Goal: Task Accomplishment & Management: Manage account settings

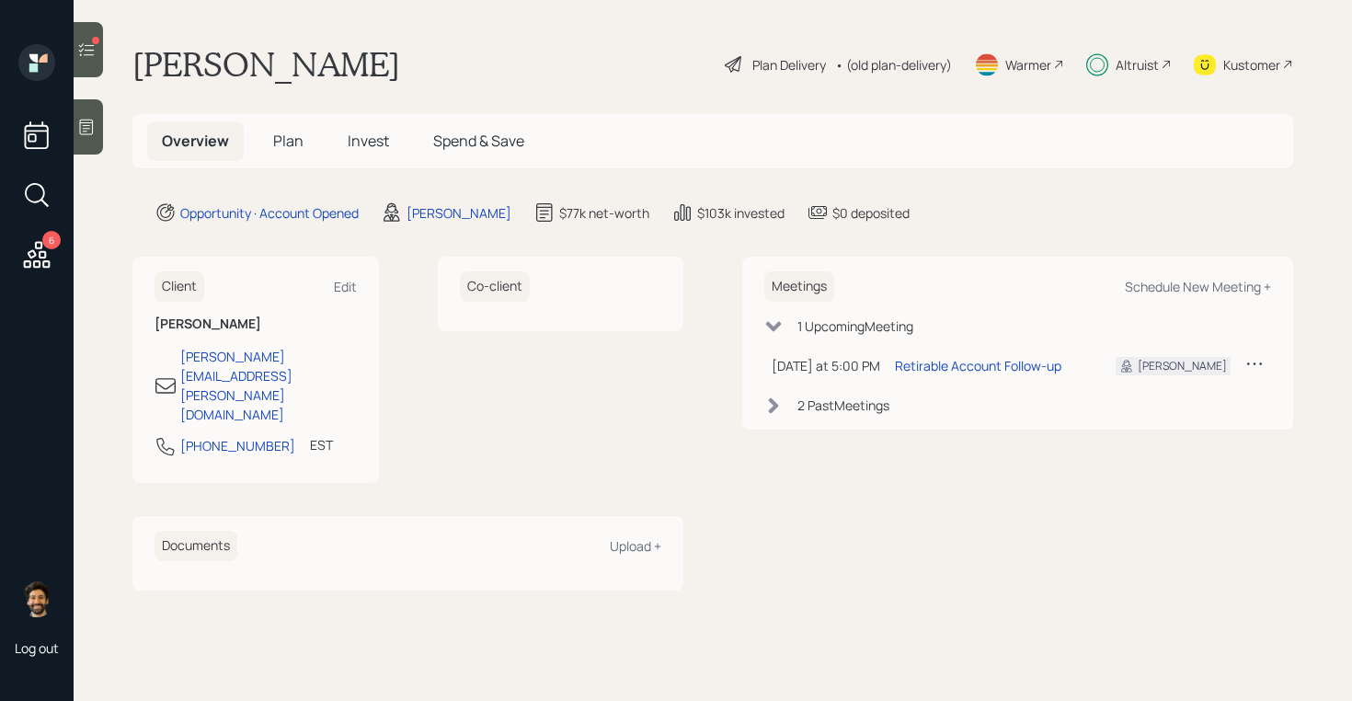
click at [1239, 57] on div "Kustomer" at bounding box center [1251, 64] width 57 height 19
click at [363, 141] on span "Invest" at bounding box center [368, 141] width 41 height 20
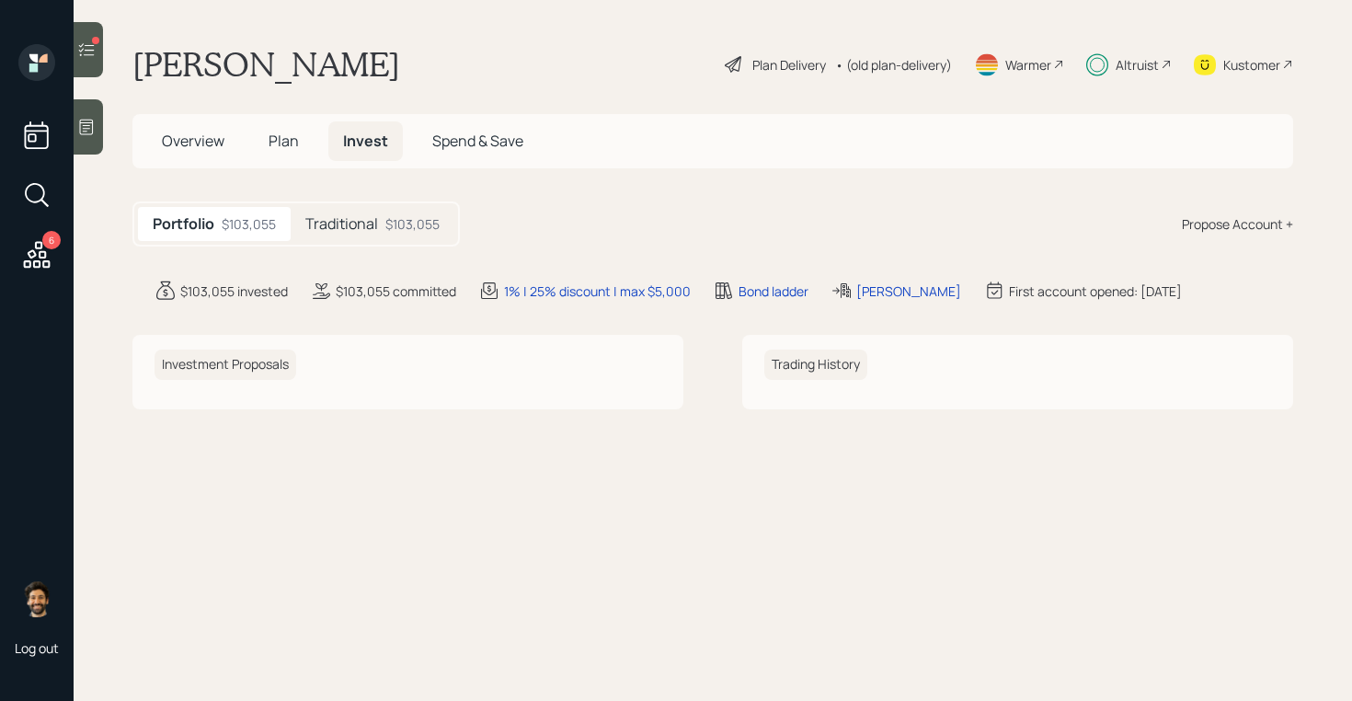
click at [378, 212] on div "Traditional $103,055" at bounding box center [373, 224] width 164 height 34
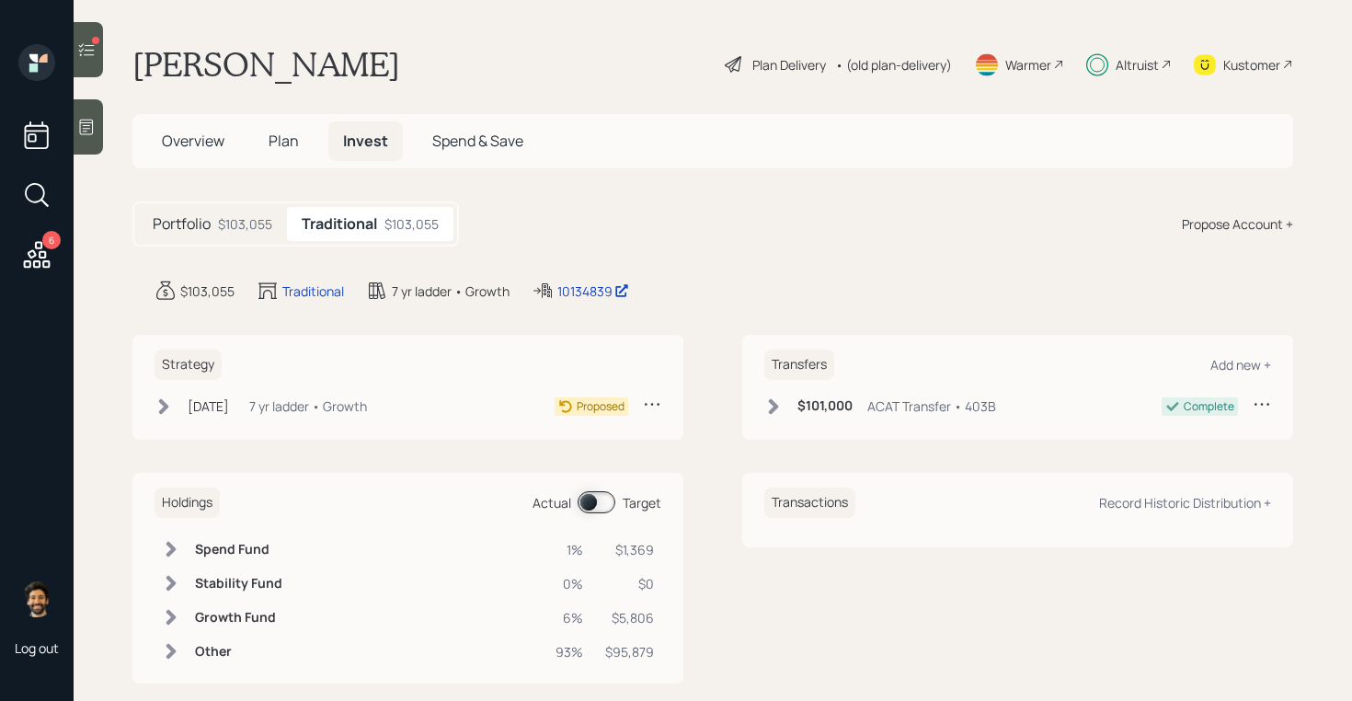
click at [346, 386] on div "Strategy Aug 27, 2025 Wednesday, August 27, 2025 12:19 PM EDT 7 yr ladder • Gro…" at bounding box center [407, 387] width 551 height 105
click at [338, 406] on div "7 yr ladder • Growth" at bounding box center [308, 405] width 118 height 19
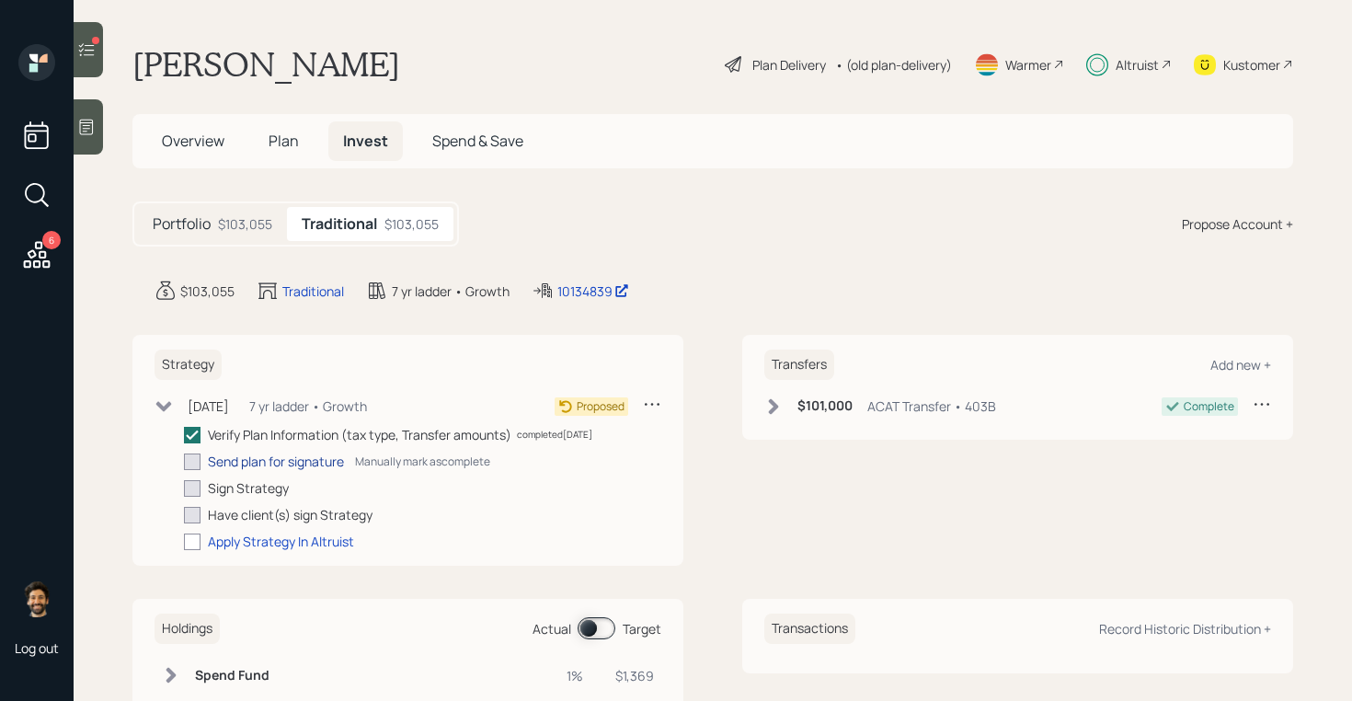
click at [291, 457] on div "Send plan for signature" at bounding box center [276, 461] width 136 height 19
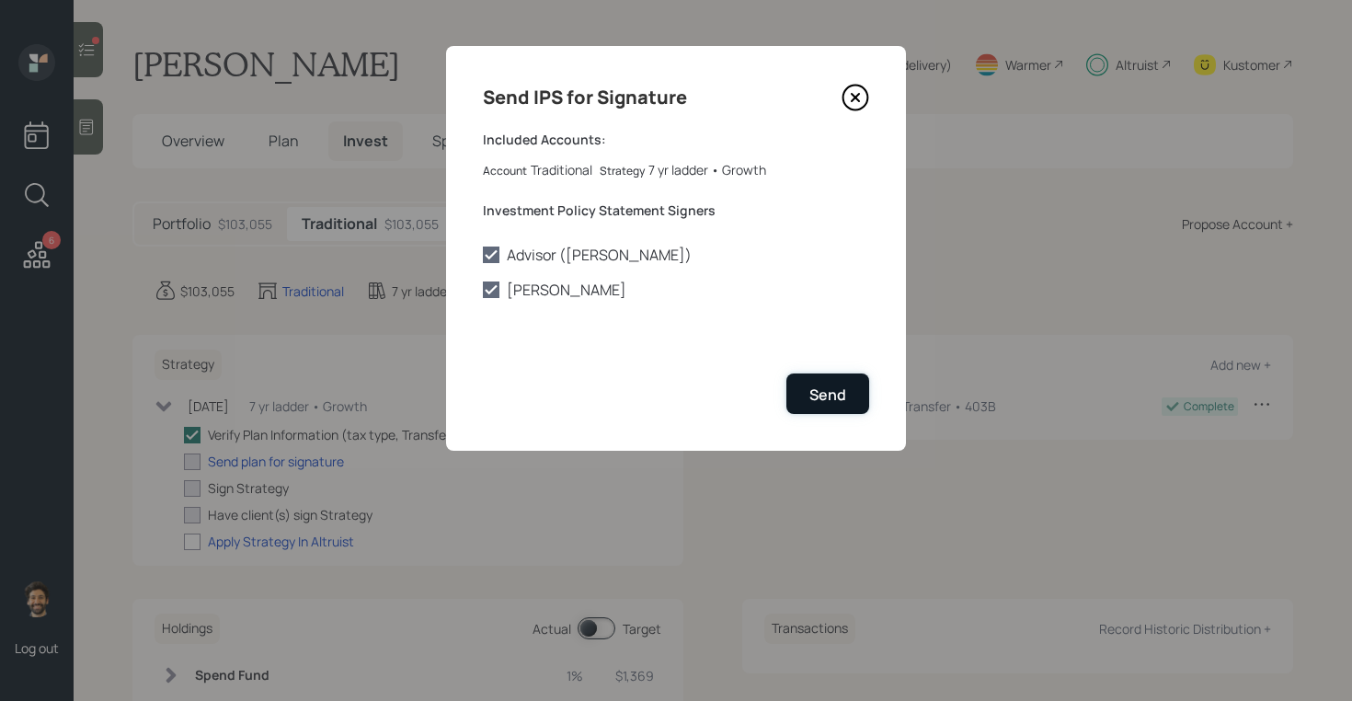
click at [821, 385] on div "Send" at bounding box center [827, 394] width 37 height 20
checkbox input "true"
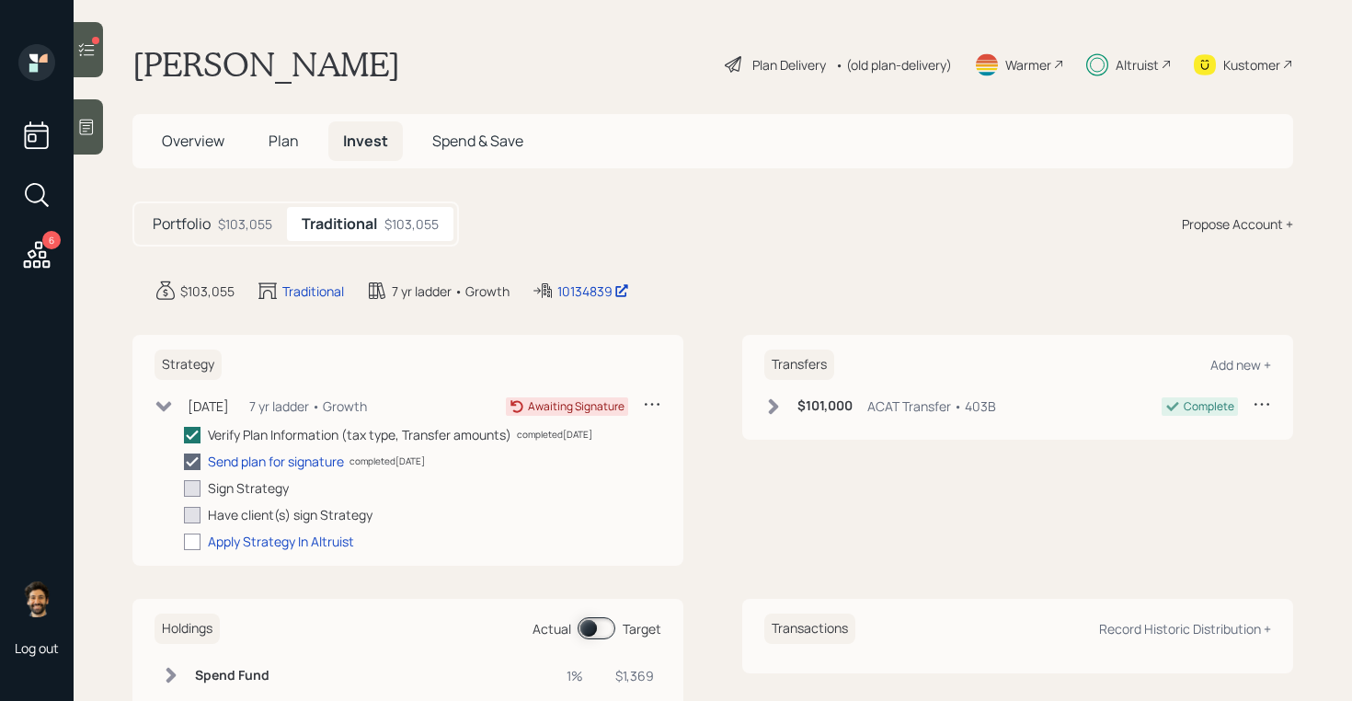
click at [1135, 63] on div "Altruist" at bounding box center [1136, 64] width 43 height 19
click at [44, 248] on icon at bounding box center [36, 254] width 33 height 33
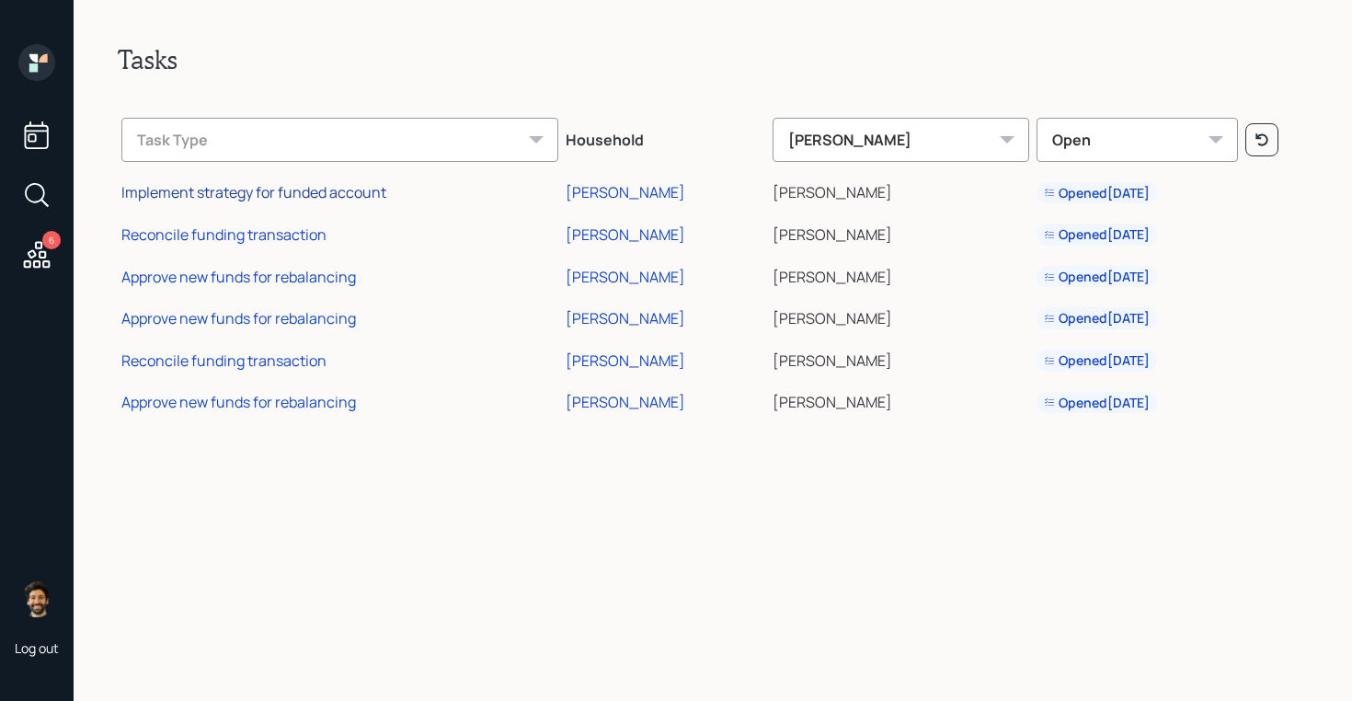
click at [301, 198] on div "Implement strategy for funded account" at bounding box center [253, 192] width 265 height 20
click at [32, 248] on icon at bounding box center [36, 254] width 33 height 33
click at [205, 234] on div "Reconcile funding transaction" at bounding box center [223, 234] width 205 height 20
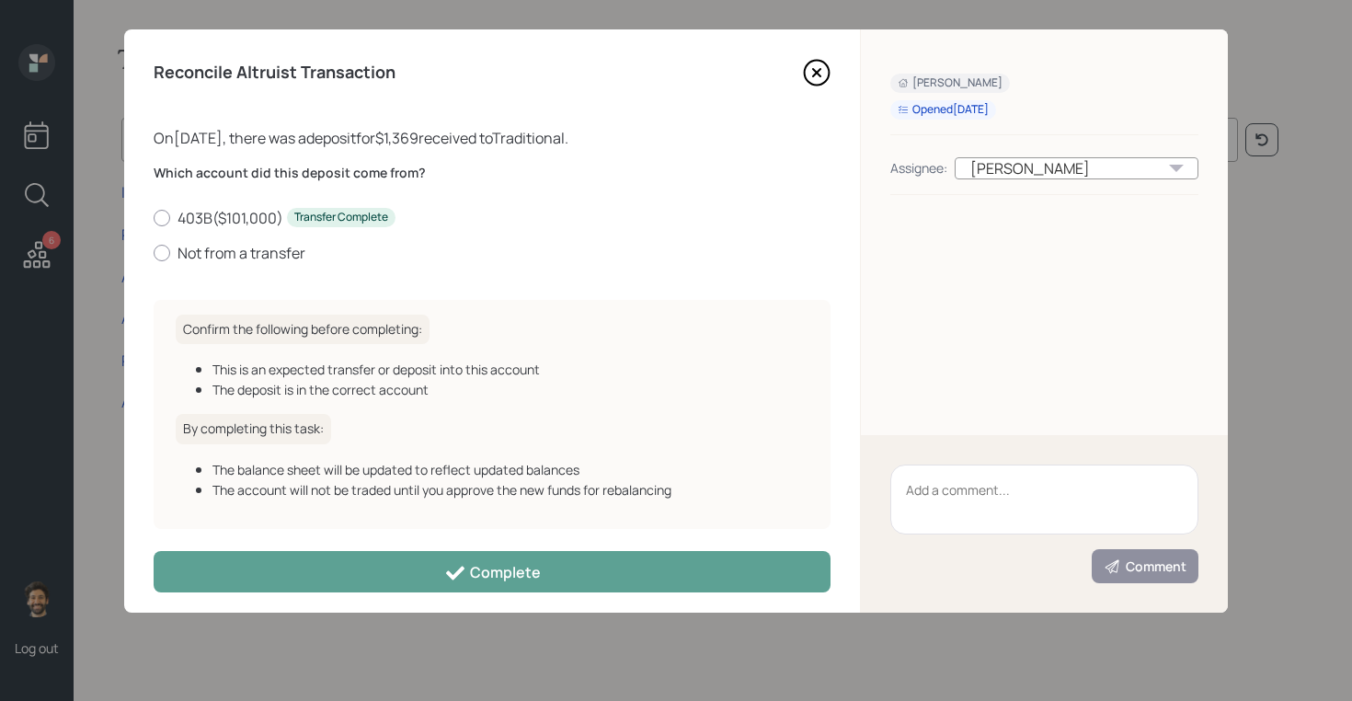
click at [179, 204] on div "Which account did this deposit come from? 403B ( $101,000 ) Transfer Complete N…" at bounding box center [492, 213] width 677 height 99
click at [179, 214] on label "403B ( $101,000 ) Transfer Complete" at bounding box center [492, 218] width 677 height 20
click at [154, 217] on input "403B ( $101,000 ) Transfer Complete" at bounding box center [153, 217] width 1 height 1
radio input "true"
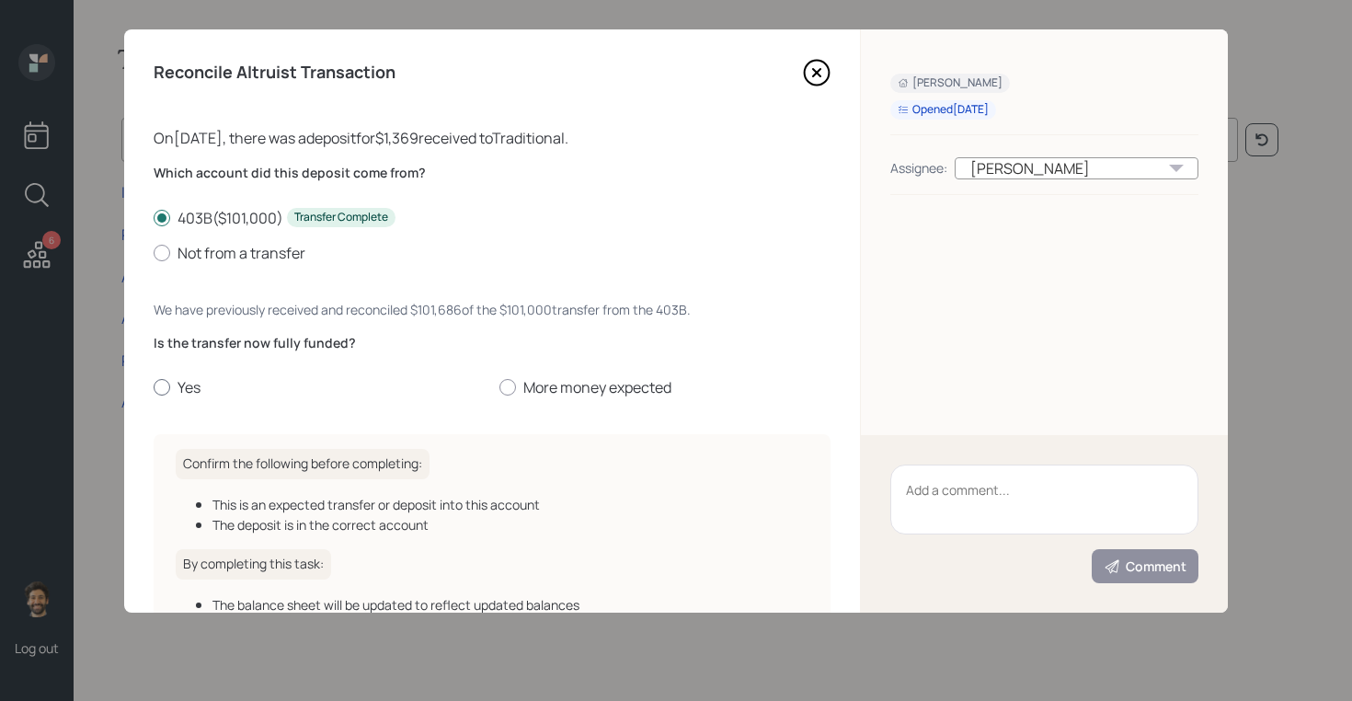
click at [177, 377] on label "Yes" at bounding box center [319, 387] width 331 height 20
click at [154, 387] on input "Yes" at bounding box center [153, 387] width 1 height 1
radio input "true"
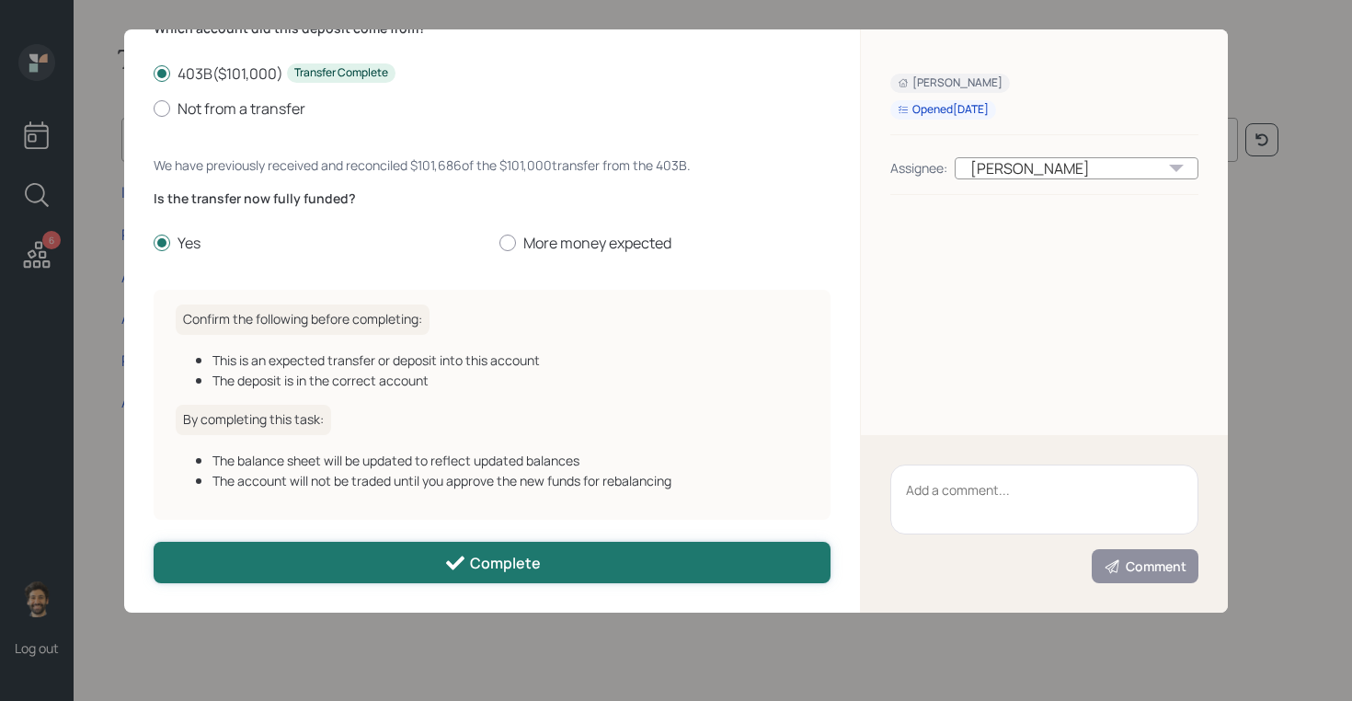
click at [271, 555] on button "Complete" at bounding box center [492, 562] width 677 height 41
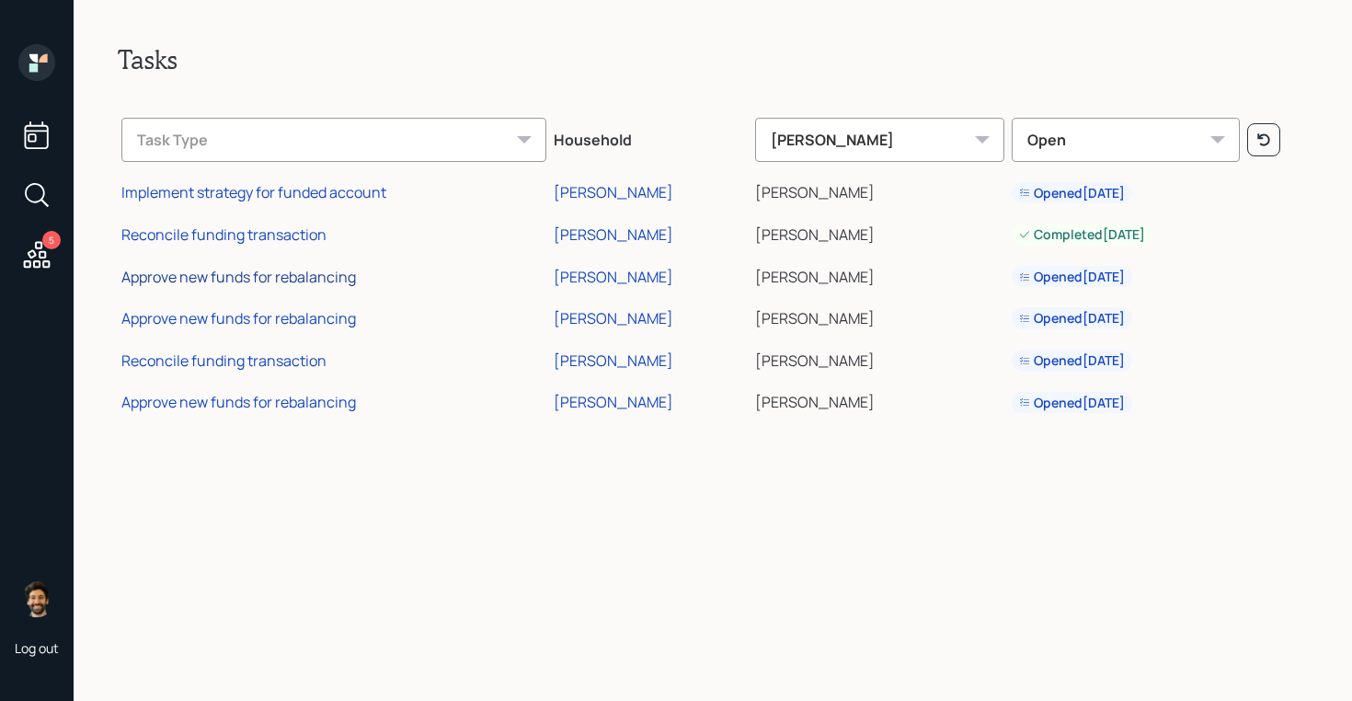
click at [226, 277] on div "Approve new funds for rebalancing" at bounding box center [238, 277] width 234 height 20
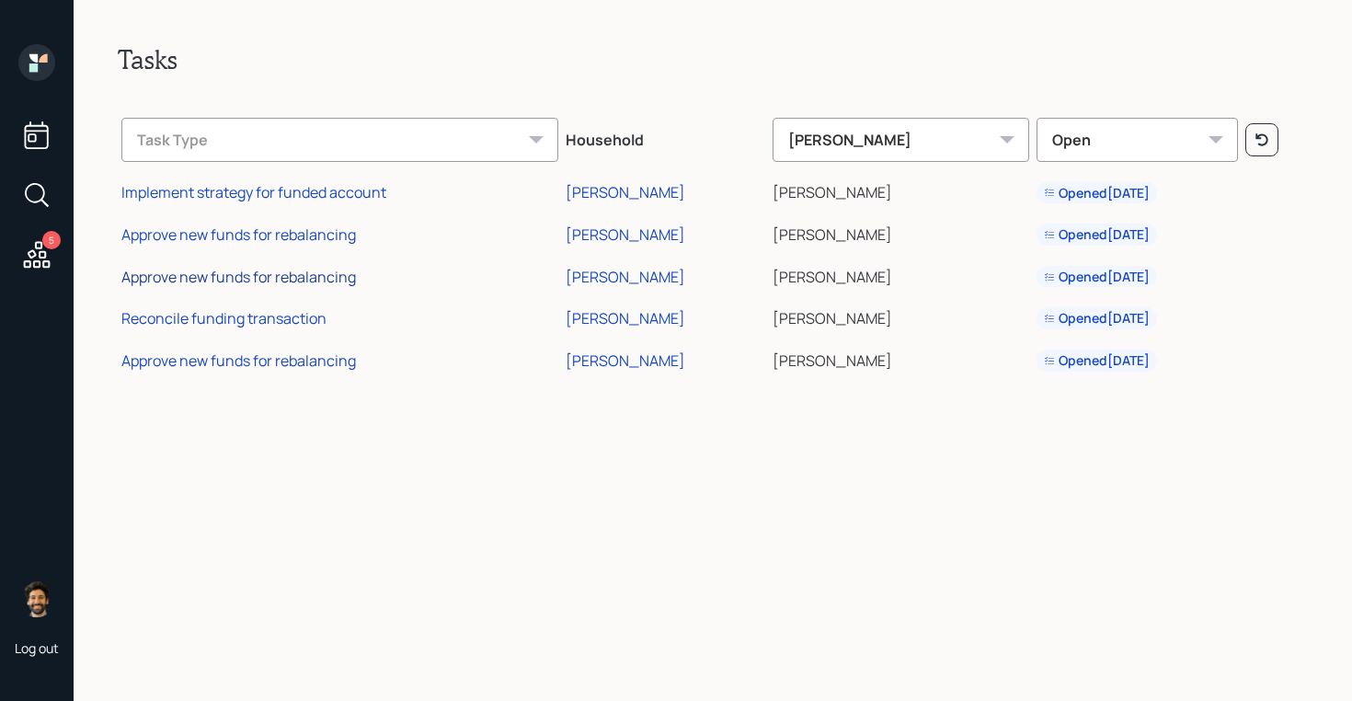
click at [322, 275] on div "Approve new funds for rebalancing" at bounding box center [238, 277] width 234 height 20
click at [226, 319] on div "Reconcile funding transaction" at bounding box center [223, 318] width 205 height 20
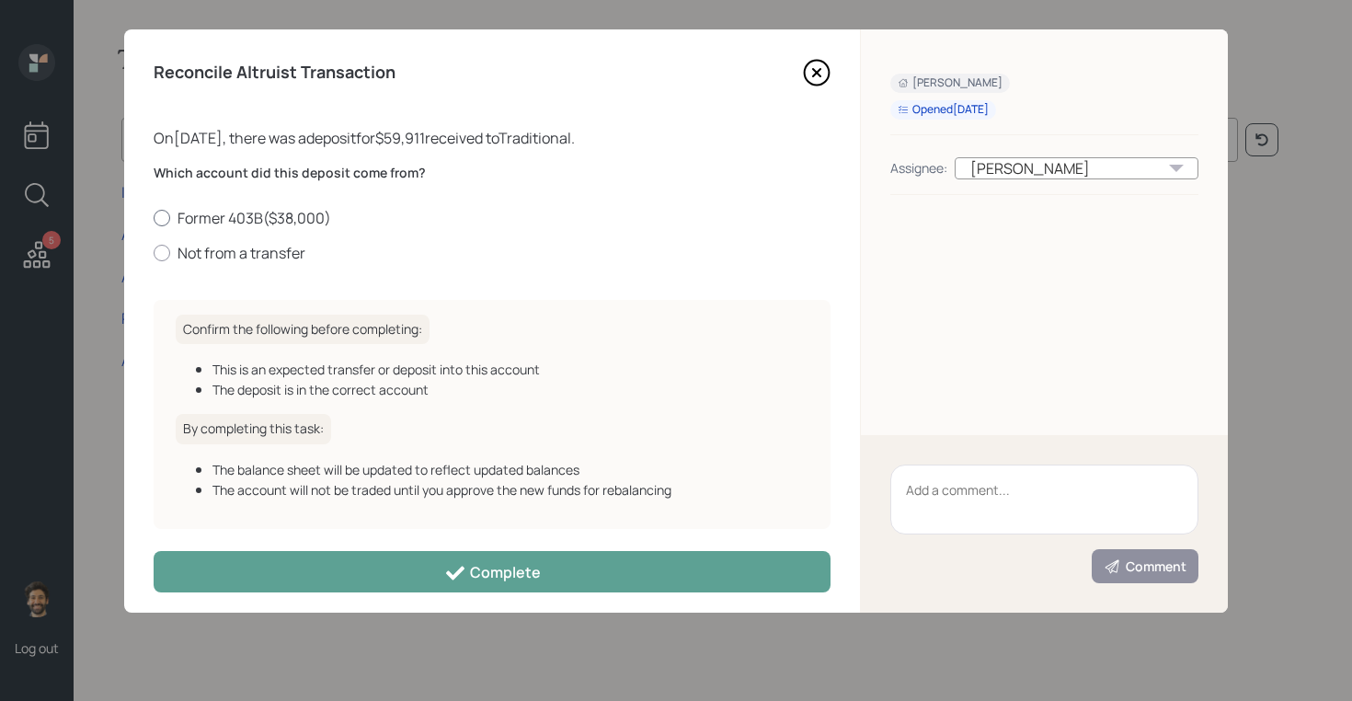
click at [231, 211] on label "Former 403B ( $38,000 )" at bounding box center [492, 218] width 677 height 20
click at [154, 217] on input "Former 403B ( $38,000 )" at bounding box center [153, 217] width 1 height 1
radio input "true"
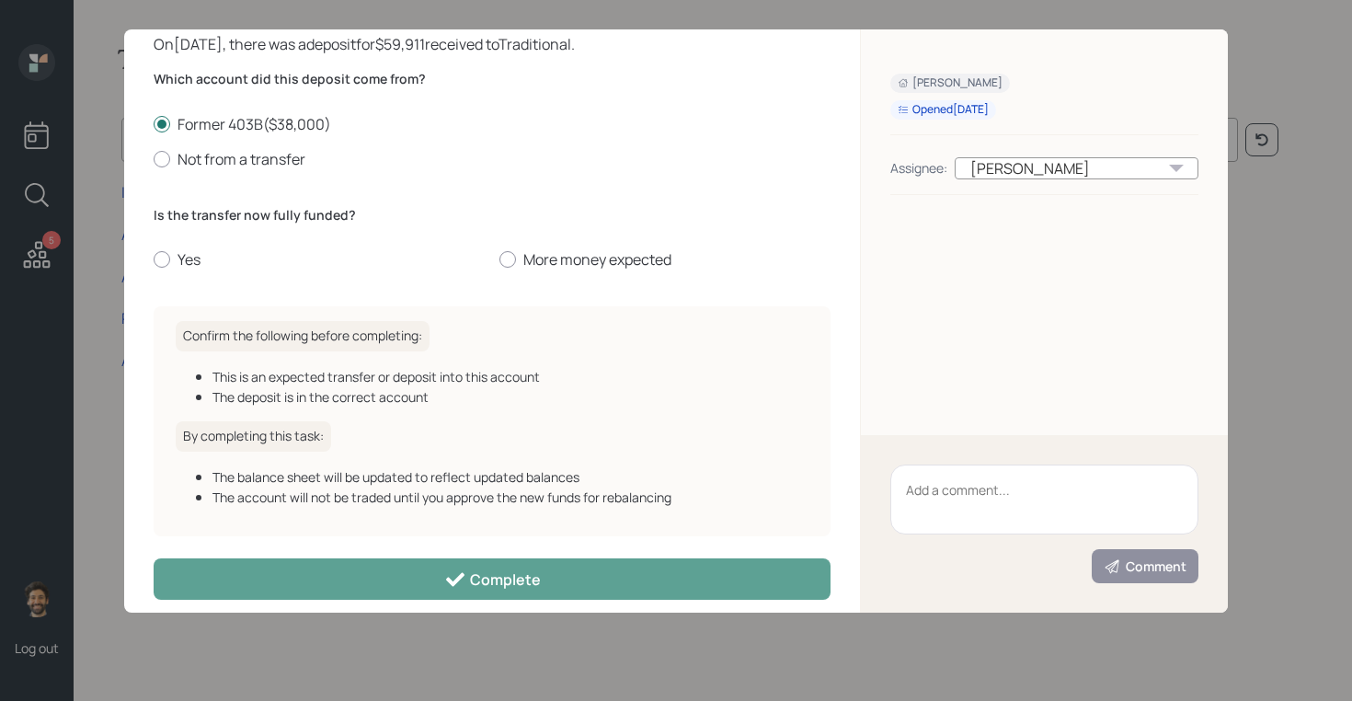
scroll to position [111, 0]
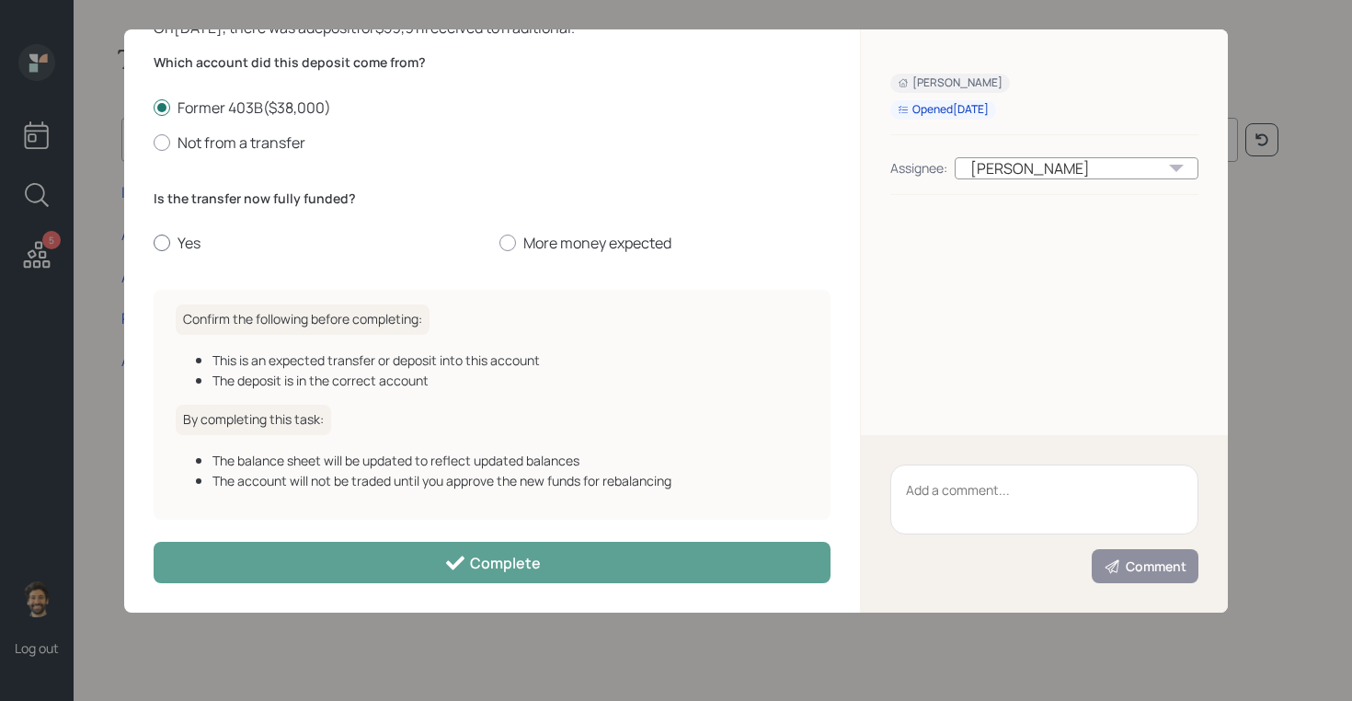
click at [193, 240] on label "Yes" at bounding box center [319, 243] width 331 height 20
click at [154, 243] on input "Yes" at bounding box center [153, 243] width 1 height 1
radio input "true"
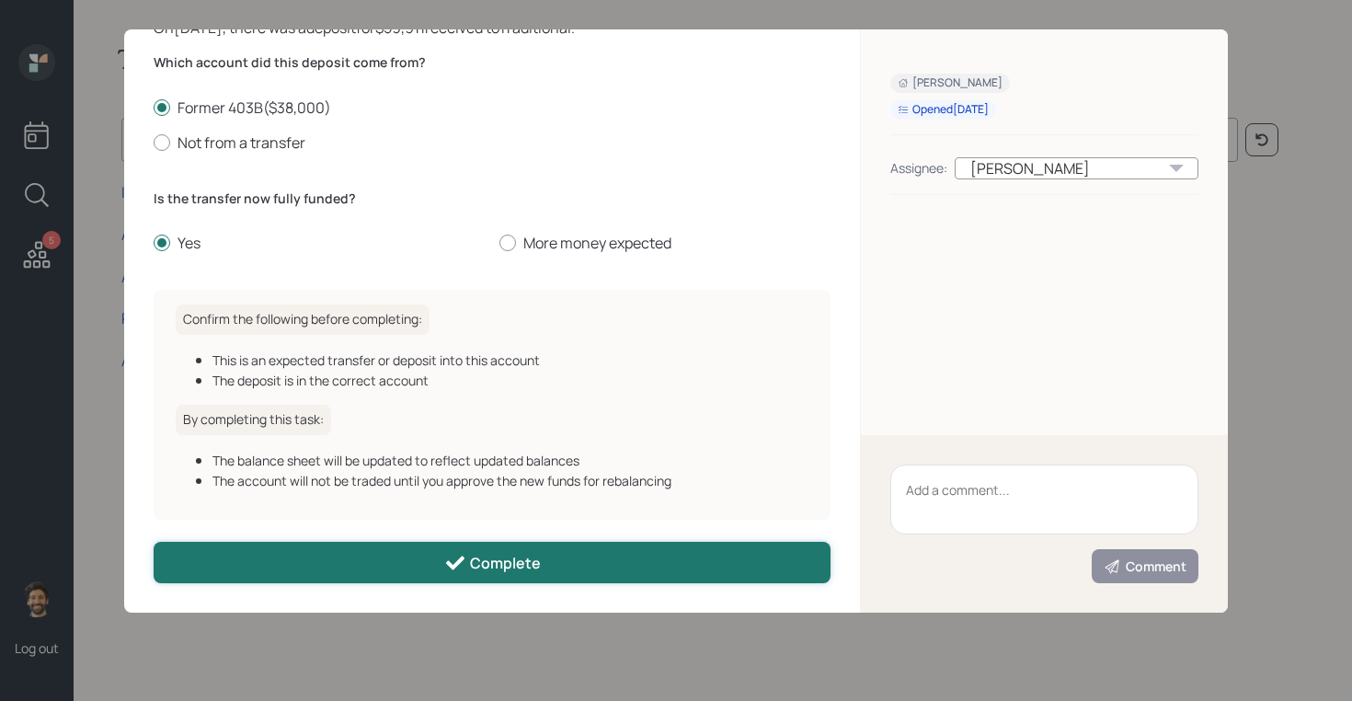
click at [306, 556] on button "Complete" at bounding box center [492, 562] width 677 height 41
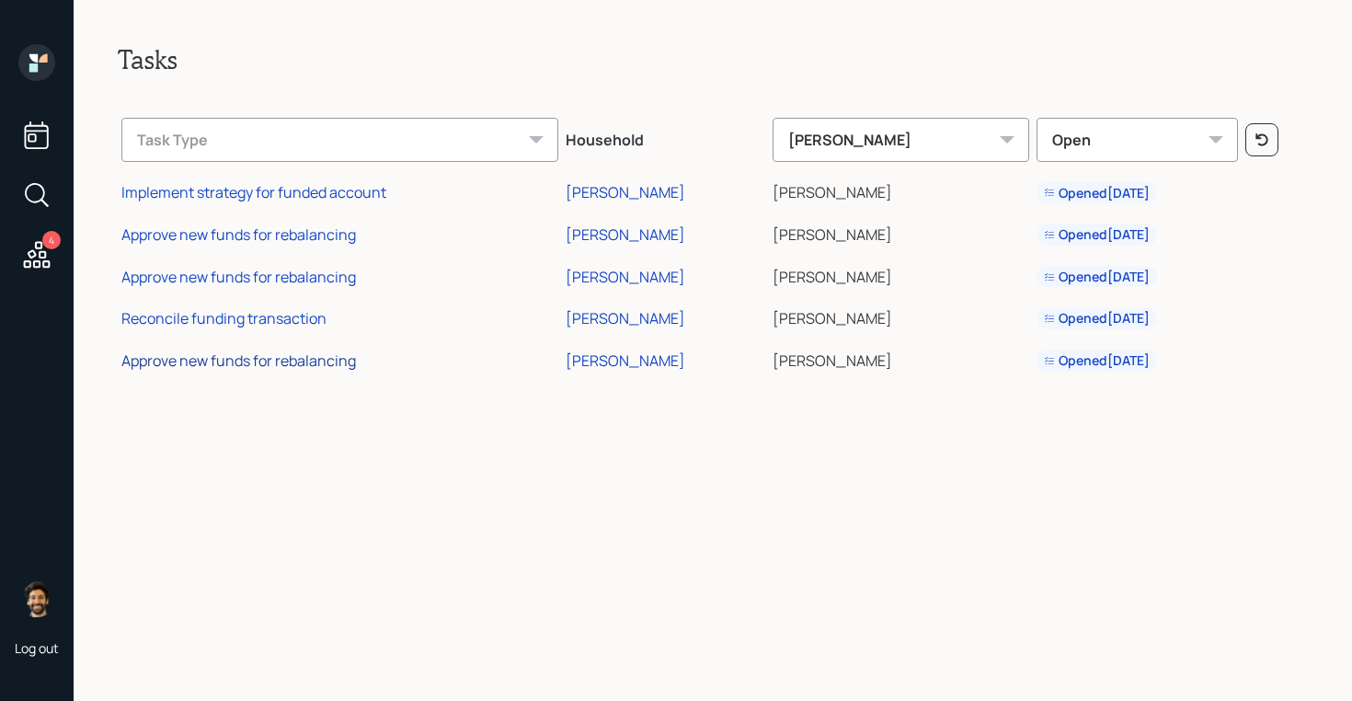
click at [278, 360] on div "Approve new funds for rebalancing" at bounding box center [238, 360] width 234 height 20
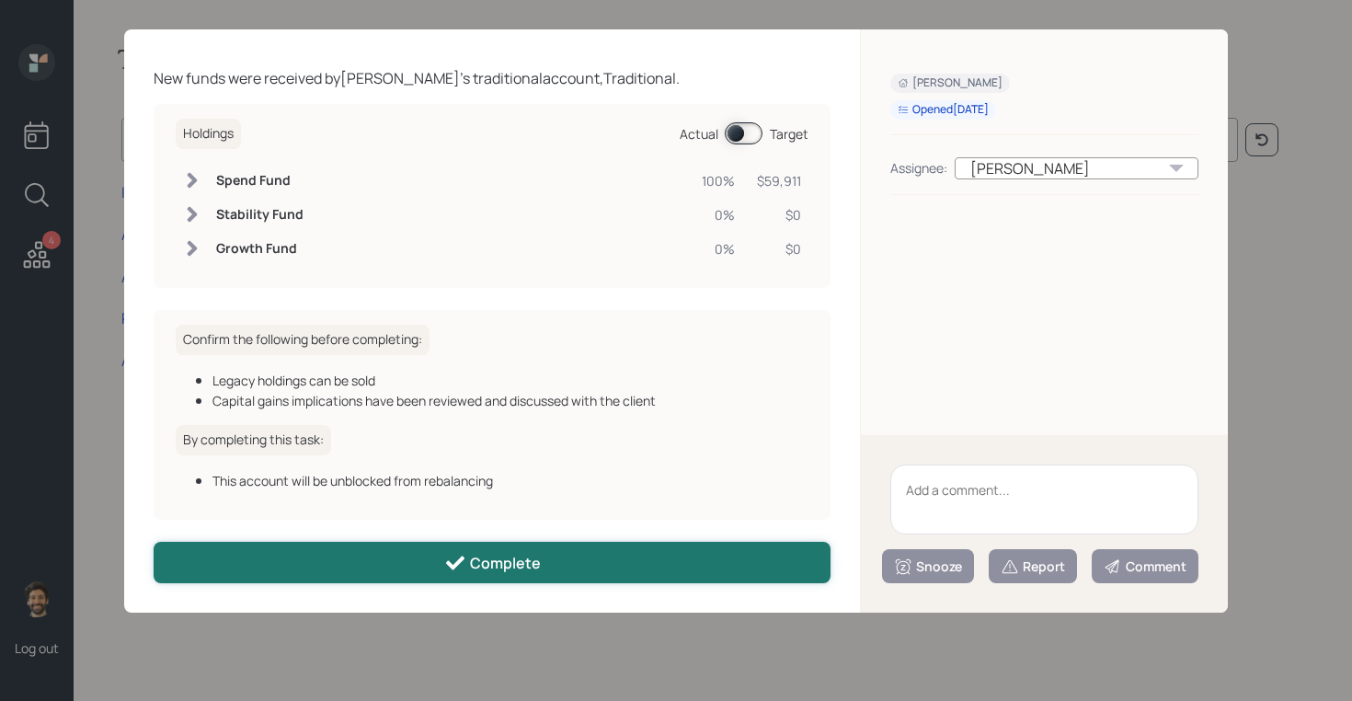
click at [312, 552] on button "Complete" at bounding box center [492, 562] width 677 height 41
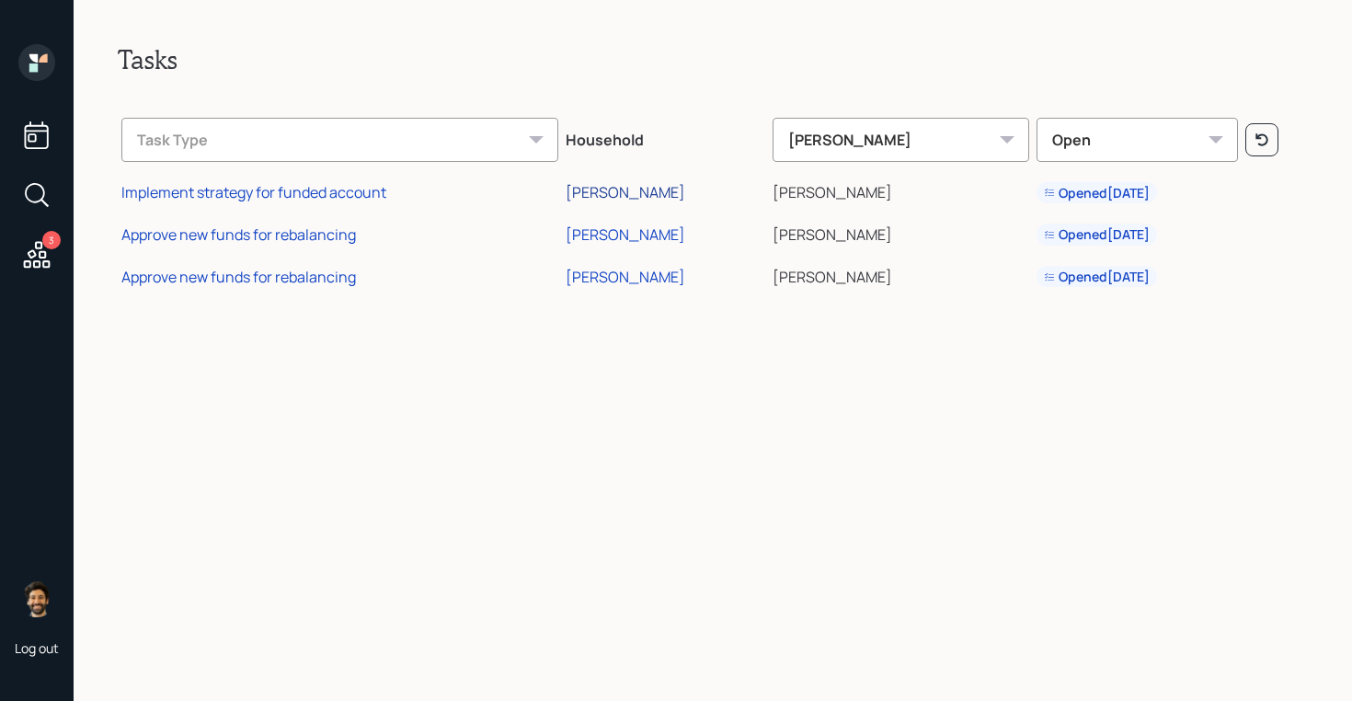
click at [664, 191] on div "Nancy Surma" at bounding box center [626, 192] width 120 height 20
